Goal: Task Accomplishment & Management: Manage account settings

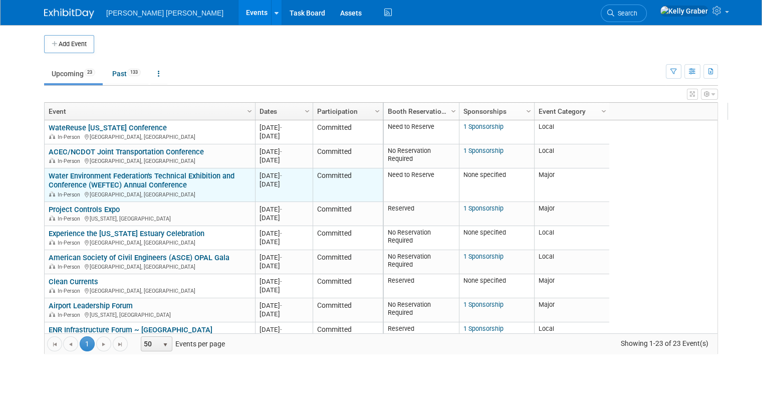
click at [126, 185] on link "Water Environment Federation's Technical Exhibition and Conference (WEFTEC) Ann…" at bounding box center [142, 180] width 186 height 19
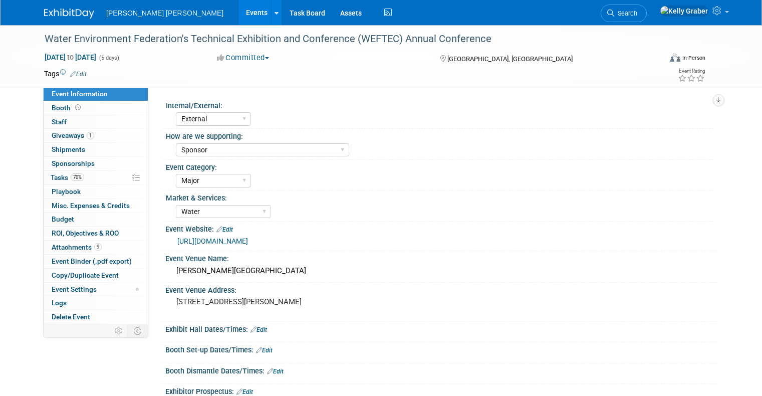
select select "External"
select select "Sponsor"
select select "Major"
select select "Water"
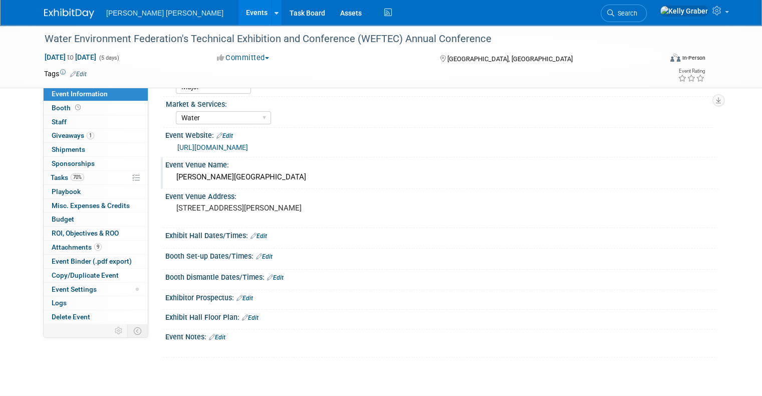
scroll to position [100, 0]
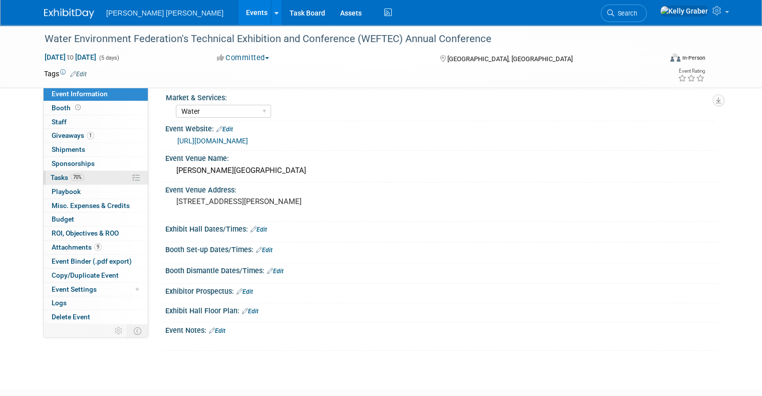
click at [79, 174] on link "70% Tasks 70%" at bounding box center [96, 178] width 104 height 14
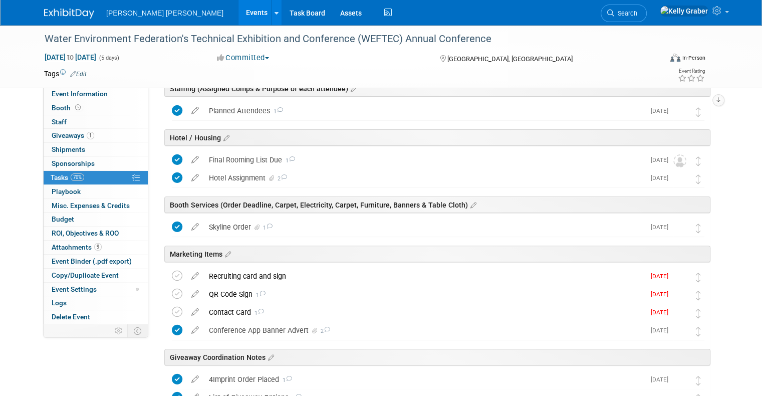
scroll to position [301, 0]
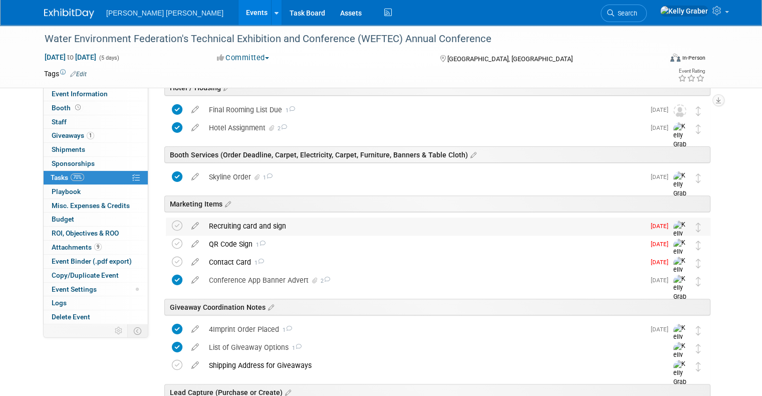
click at [243, 224] on div "Recruiting card and sign" at bounding box center [424, 226] width 441 height 17
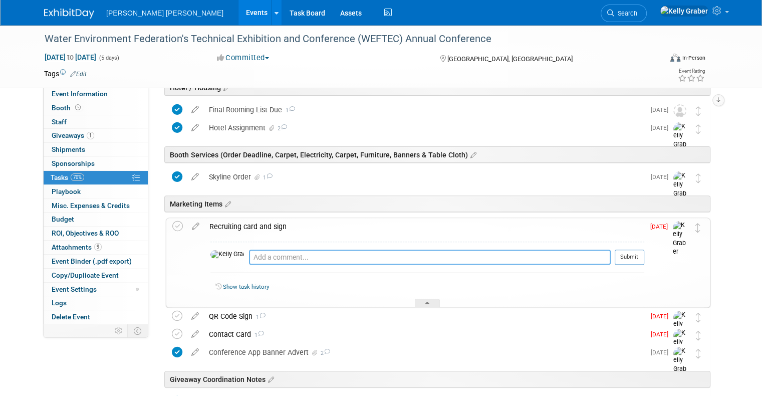
click at [256, 259] on textarea at bounding box center [430, 257] width 362 height 15
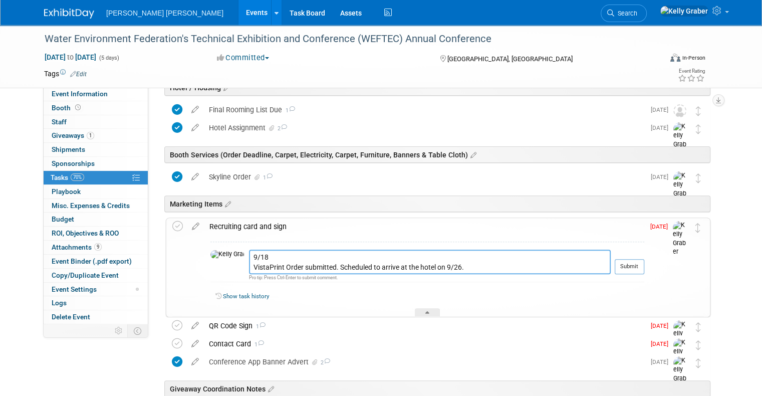
drag, startPoint x: 441, startPoint y: 268, endPoint x: 226, endPoint y: 247, distance: 216.5
click at [226, 247] on div "9/18 VistaPrint Order submitted. Scheduled to arrive at the hotel on 9/26. Pro …" at bounding box center [428, 265] width 434 height 46
type textarea "9/18 VistaPrint Order submitted. Scheduled to arrive at the hotel on 9/26."
click at [636, 265] on button "Submit" at bounding box center [630, 266] width 30 height 15
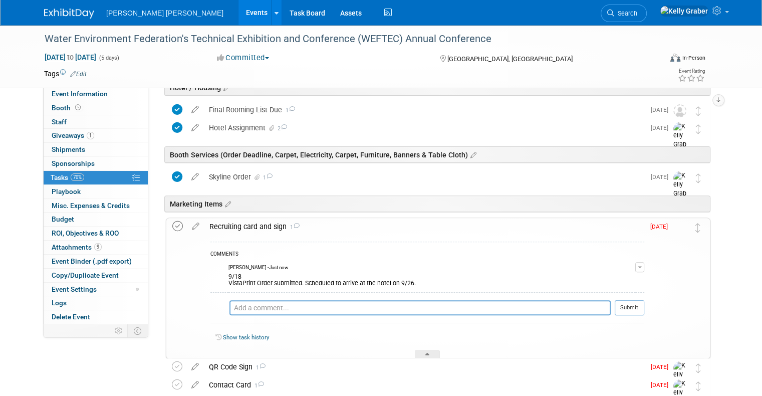
click at [172, 224] on icon at bounding box center [177, 226] width 11 height 11
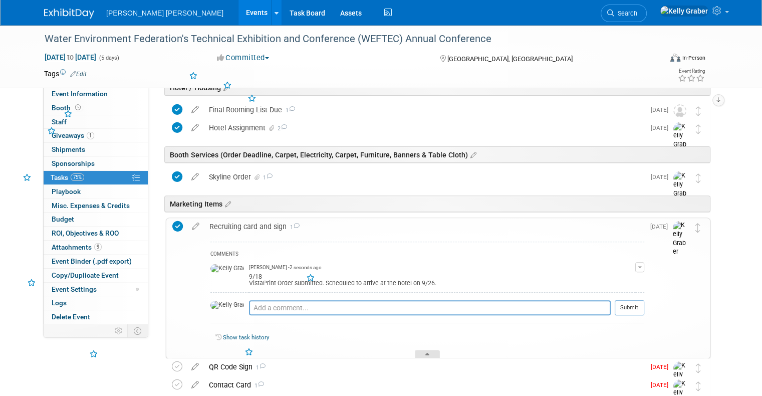
click at [426, 350] on div at bounding box center [427, 354] width 25 height 9
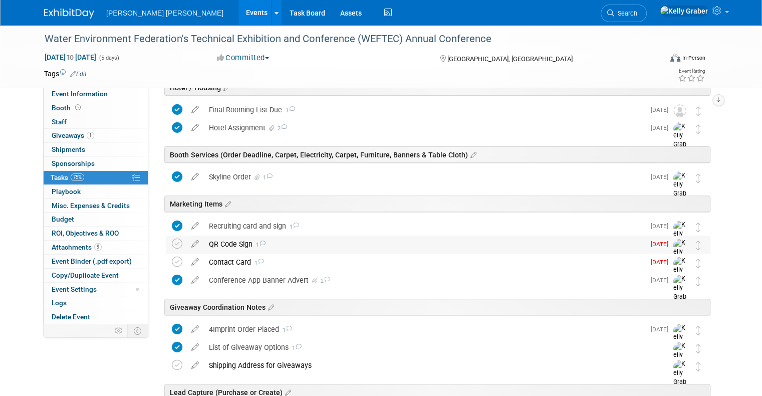
click at [328, 242] on div "QR Code Sign 1" at bounding box center [424, 244] width 441 height 17
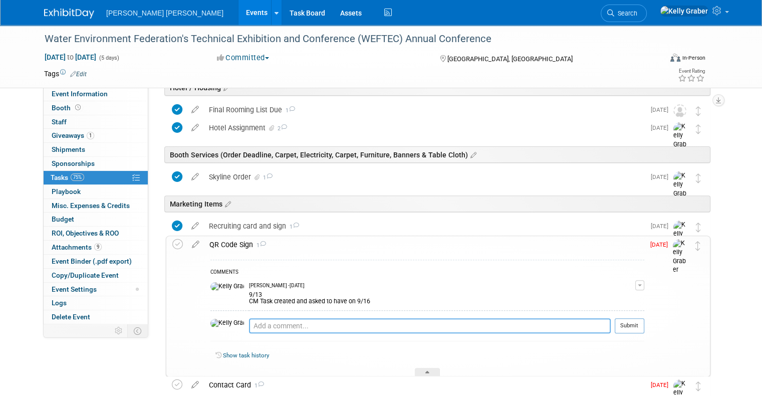
paste textarea "9/18 VistaPrint Order submitted. Scheduled to arrive at the hotel on 9/26."
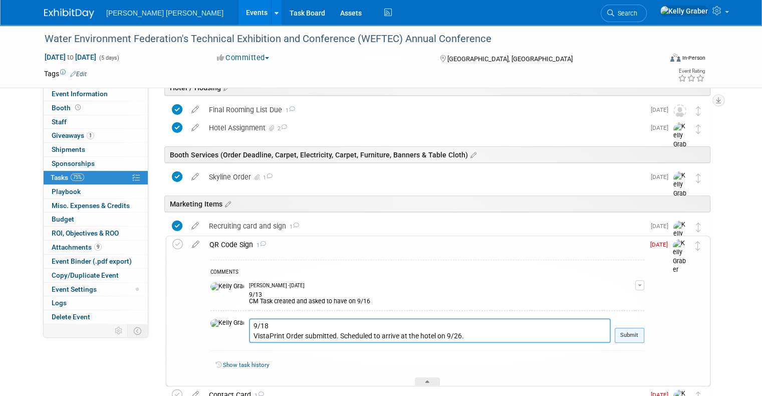
type textarea "9/18 VistaPrint Order submitted. Scheduled to arrive at the hotel on 9/26."
click at [645, 339] on button "Submit" at bounding box center [630, 335] width 30 height 15
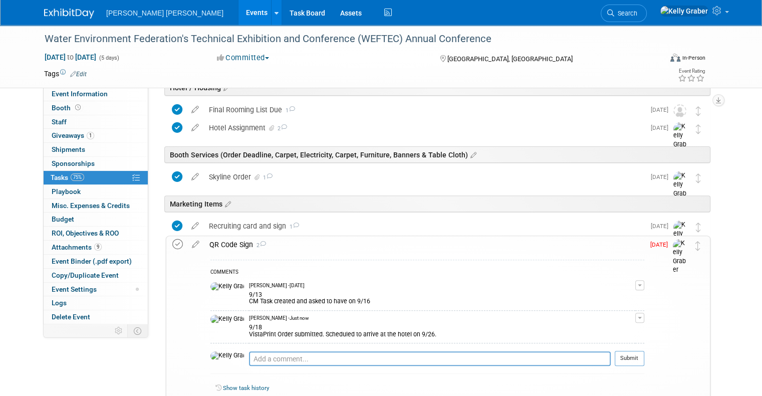
click at [172, 244] on icon at bounding box center [177, 244] width 11 height 11
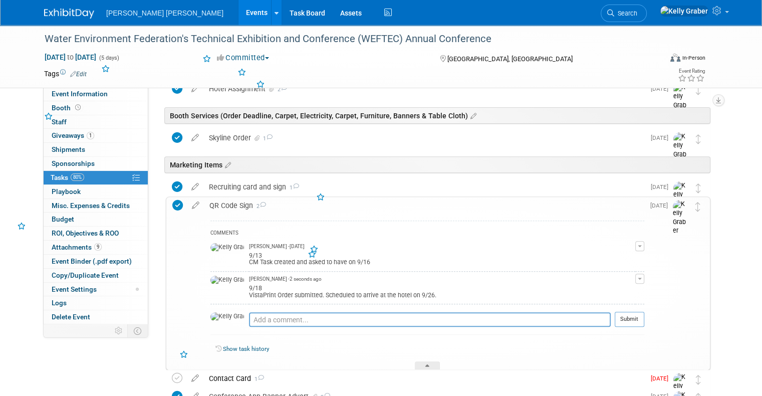
scroll to position [351, 0]
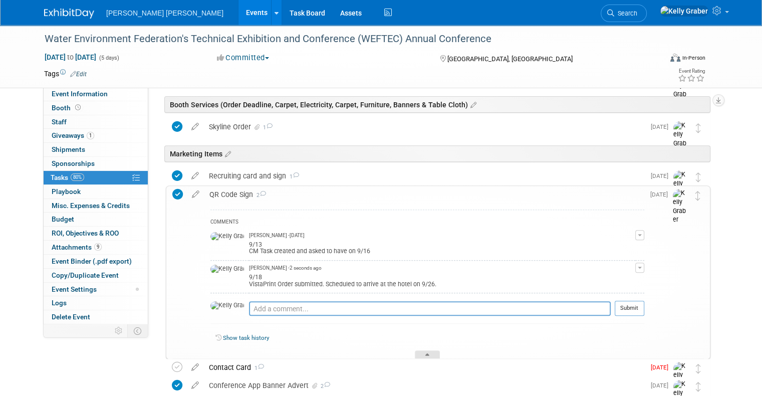
click at [422, 352] on div at bounding box center [427, 354] width 25 height 9
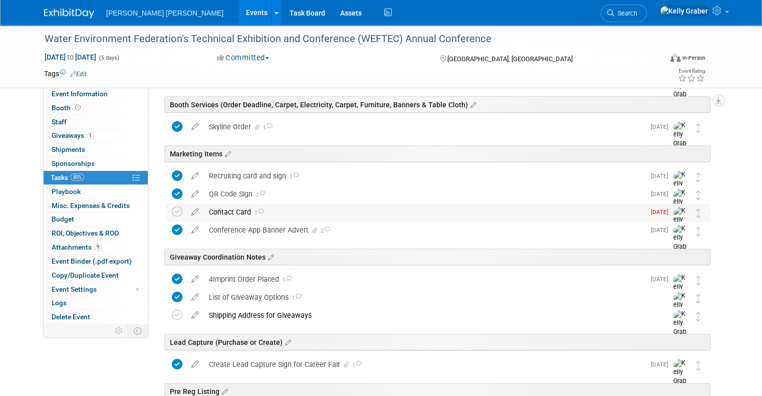
click at [279, 212] on div "Contact Card 1" at bounding box center [424, 212] width 441 height 17
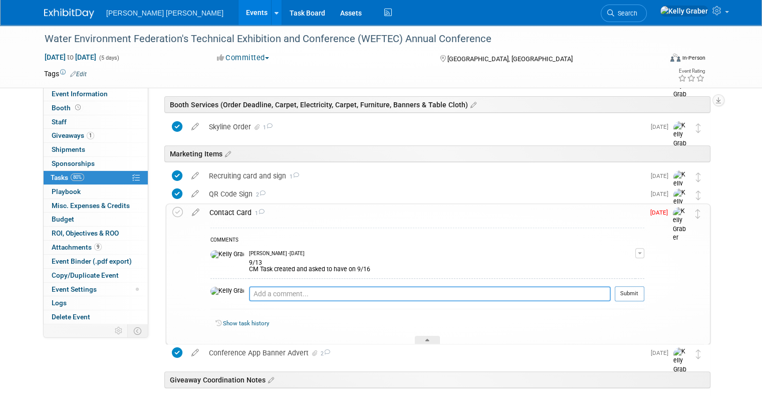
click at [347, 296] on textarea at bounding box center [430, 293] width 362 height 15
paste textarea "9/18 VistaPrint Order submitted. Scheduled to arrive at the hotel on 9/26."
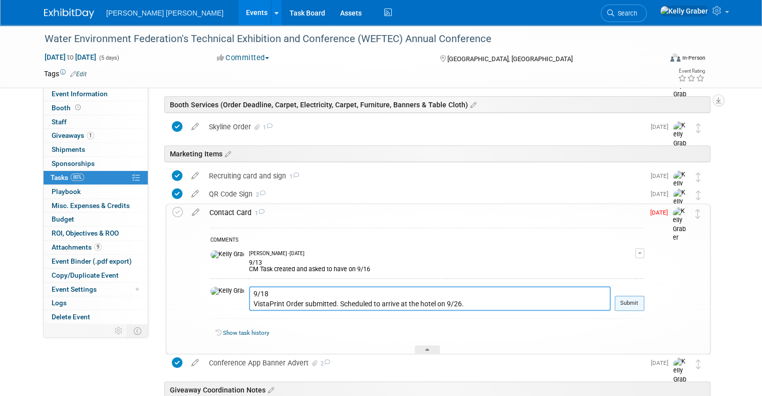
type textarea "9/18 VistaPrint Order submitted. Scheduled to arrive at the hotel on 9/26."
click at [639, 305] on button "Submit" at bounding box center [630, 303] width 30 height 15
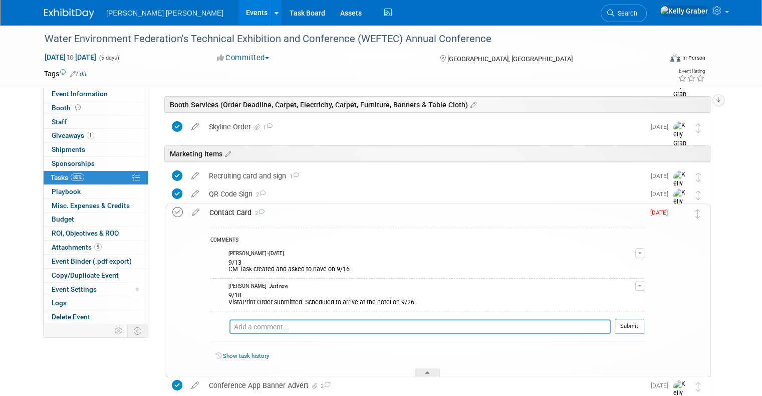
click at [172, 211] on icon at bounding box center [177, 212] width 11 height 11
click at [422, 368] on div at bounding box center [427, 372] width 25 height 9
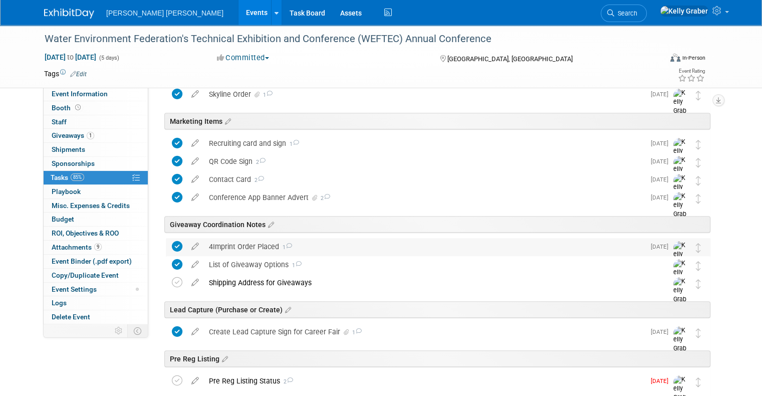
scroll to position [401, 0]
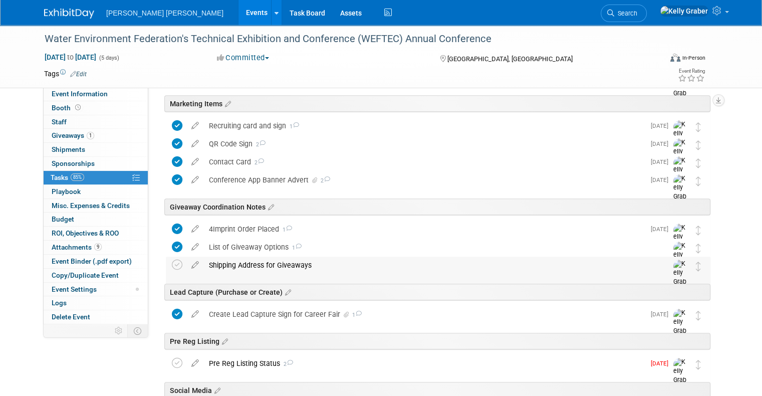
click at [284, 262] on div "Shipping Address for Giveaways" at bounding box center [429, 265] width 450 height 17
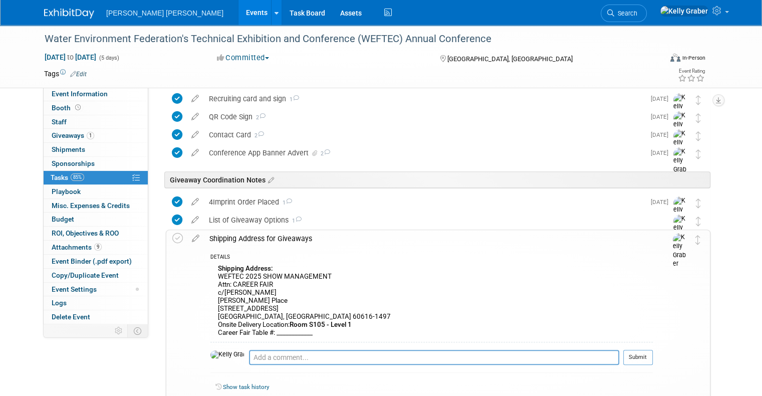
scroll to position [451, 0]
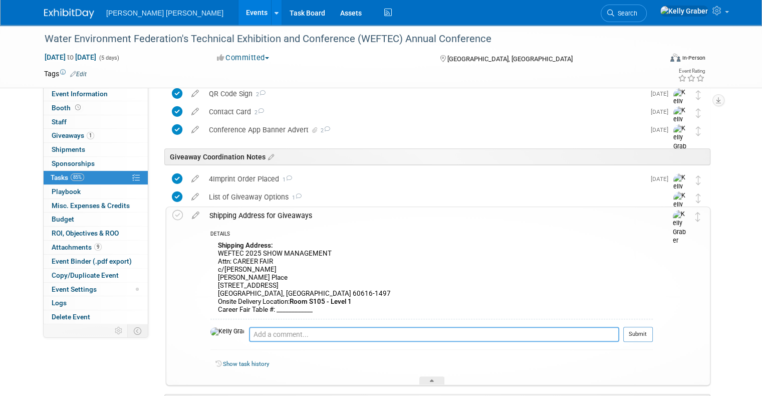
click at [260, 333] on textarea at bounding box center [434, 334] width 370 height 15
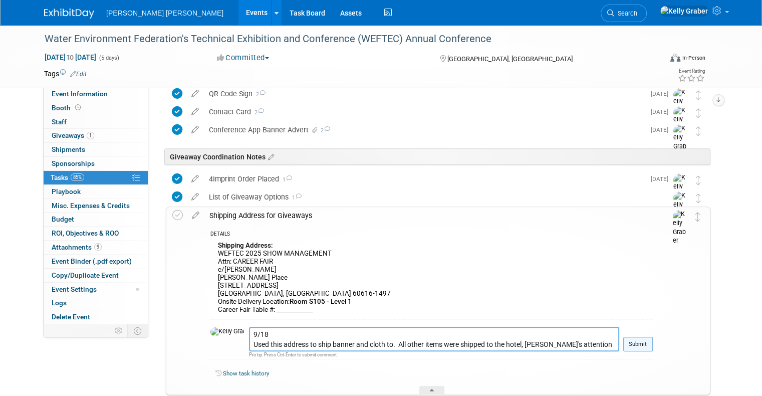
type textarea "9/18 Used this address to ship banner and cloth to. All other items were shippe…"
click at [653, 346] on button "Submit" at bounding box center [639, 344] width 30 height 15
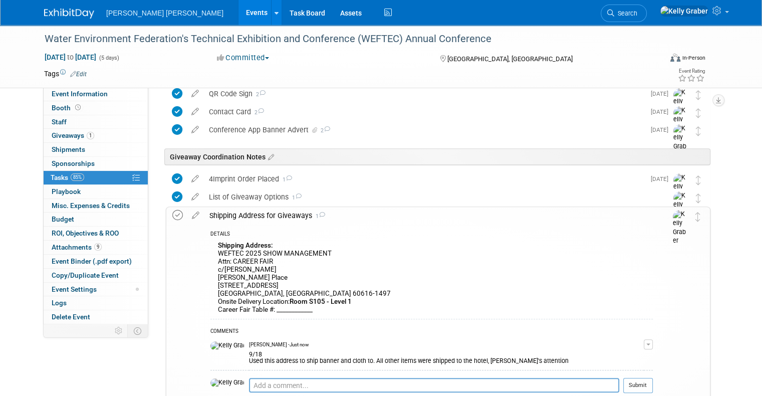
click at [174, 218] on icon at bounding box center [177, 215] width 11 height 11
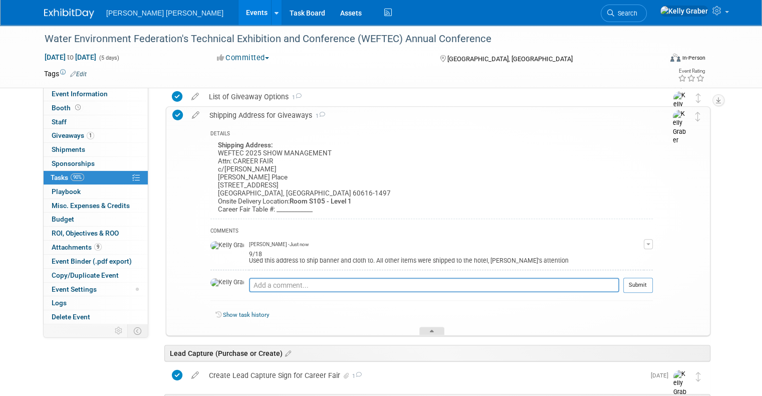
click at [439, 327] on div at bounding box center [432, 331] width 25 height 9
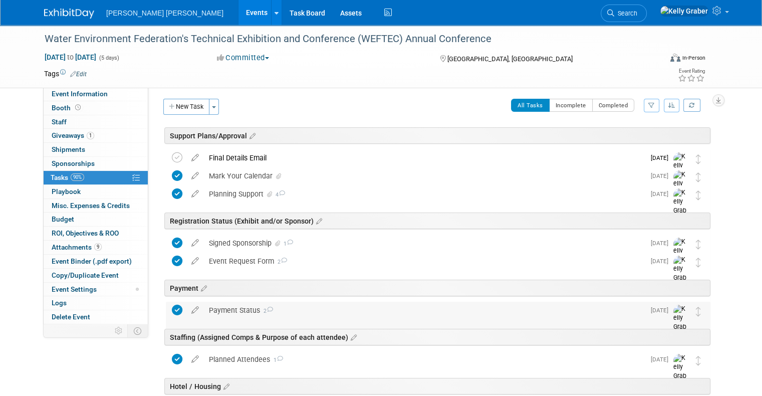
scroll to position [0, 0]
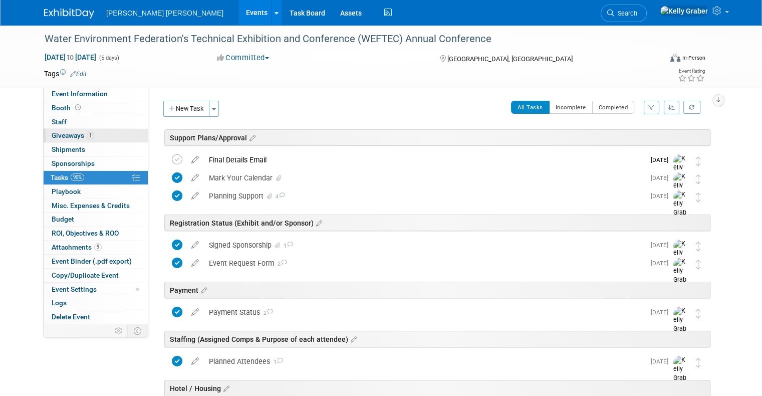
click at [69, 135] on span "Giveaways 1" at bounding box center [73, 135] width 43 height 8
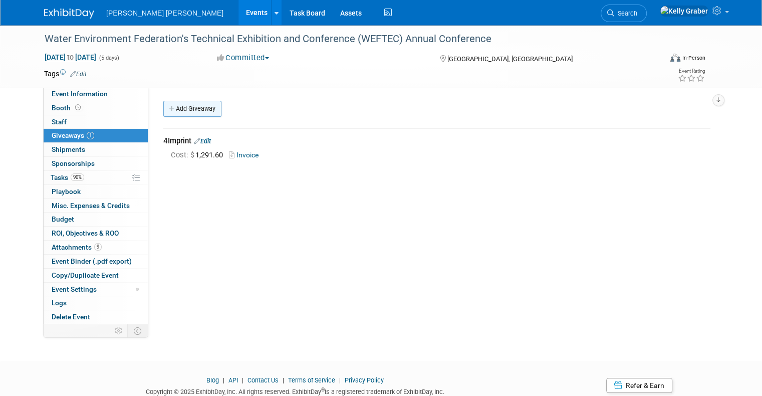
click at [186, 109] on link "Add Giveaway" at bounding box center [192, 109] width 58 height 16
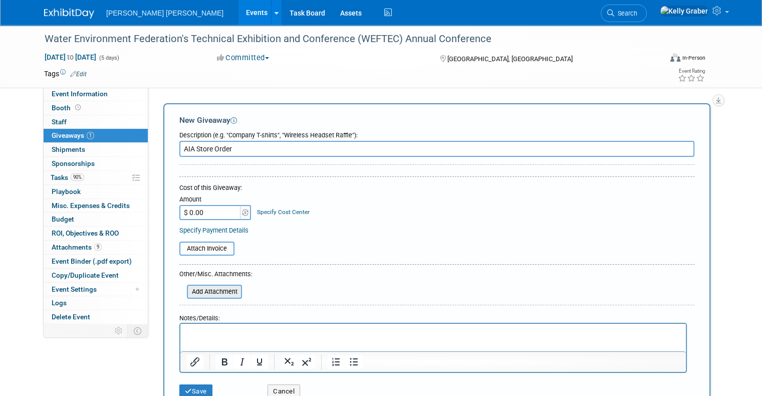
type input "AIA Store Order"
click at [213, 286] on input "file" at bounding box center [181, 292] width 119 height 12
